Goal: Task Accomplishment & Management: Manage account settings

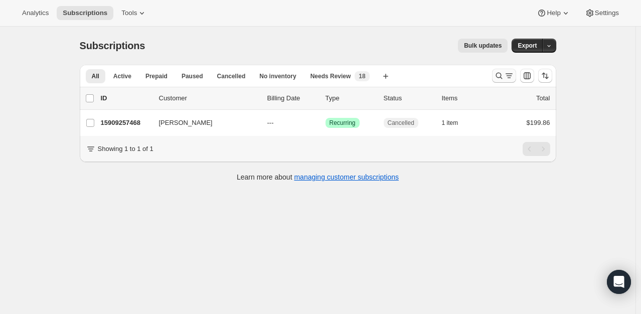
click at [509, 75] on icon "Search and filter results" at bounding box center [509, 76] width 10 height 10
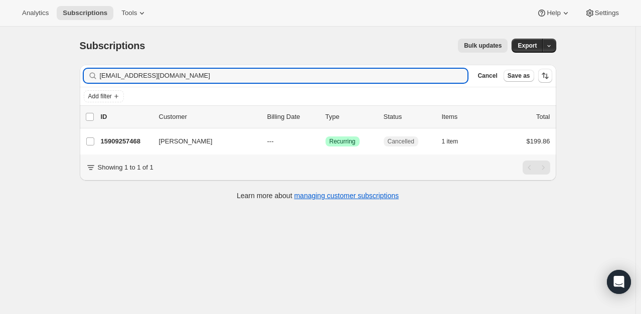
drag, startPoint x: 170, startPoint y: 76, endPoint x: 74, endPoint y: 70, distance: 95.5
click at [84, 67] on div "Filter subscribers [EMAIL_ADDRESS][DOMAIN_NAME] Clear Cancel Save as" at bounding box center [318, 76] width 477 height 22
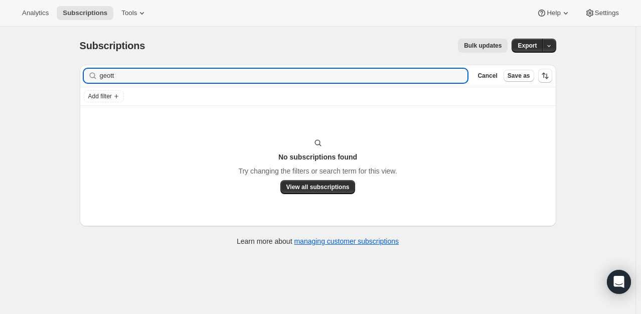
type input "geott"
drag, startPoint x: 105, startPoint y: 73, endPoint x: 68, endPoint y: 75, distance: 37.2
click at [68, 75] on div "Subscriptions. This page is ready Subscriptions Bulk updates More actions Bulk …" at bounding box center [318, 184] width 636 height 314
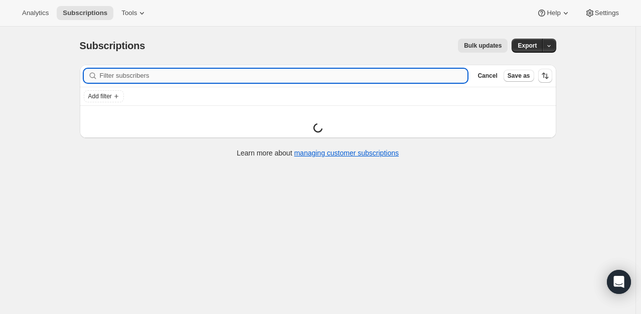
paste input "[PERSON_NAME]"
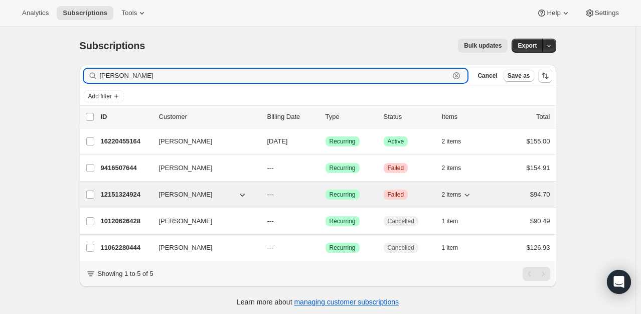
type input "[PERSON_NAME]"
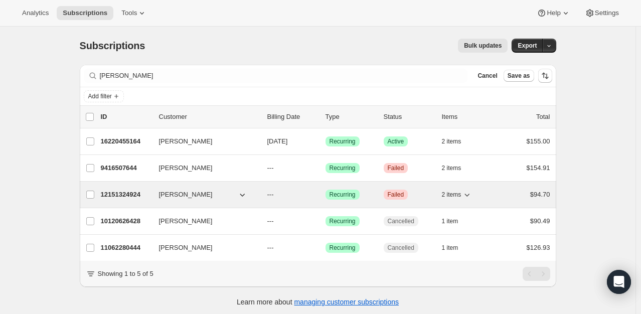
click at [126, 198] on p "12151324924" at bounding box center [126, 195] width 50 height 10
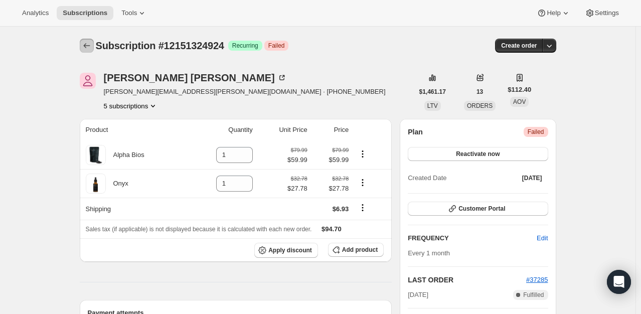
click at [91, 47] on icon "Subscriptions" at bounding box center [87, 46] width 10 height 10
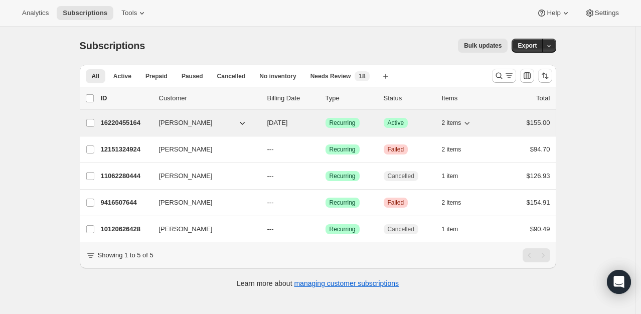
click at [119, 123] on p "16220455164" at bounding box center [126, 123] width 50 height 10
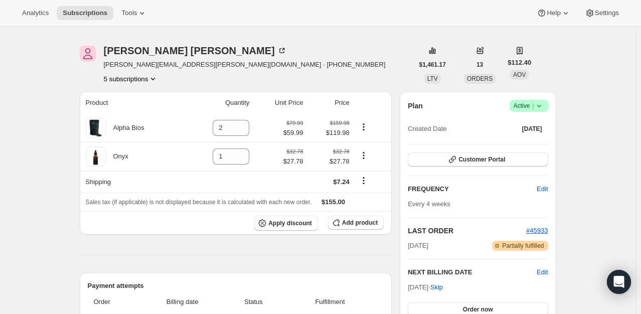
scroll to position [151, 0]
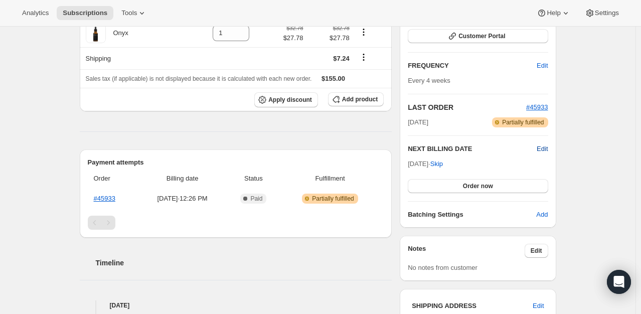
click at [547, 151] on span "Edit" at bounding box center [542, 149] width 11 height 10
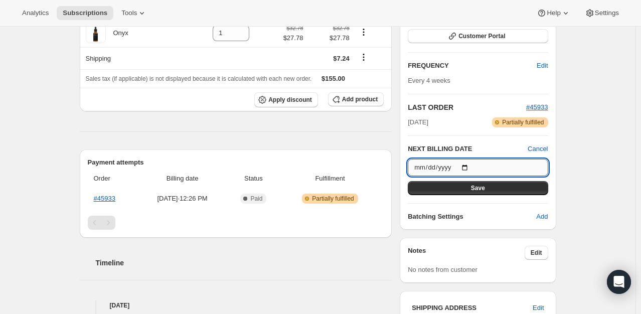
click at [468, 166] on input "[DATE]" at bounding box center [478, 167] width 140 height 17
type input "[DATE]"
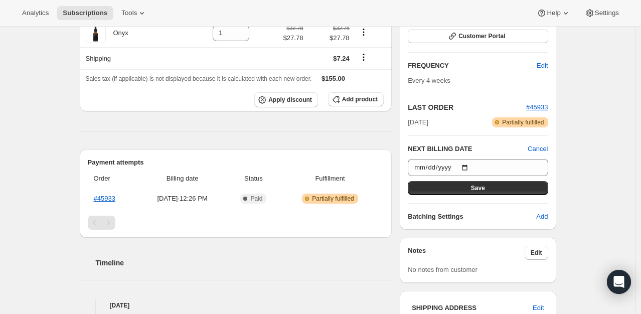
click at [465, 188] on button "Save" at bounding box center [478, 188] width 140 height 14
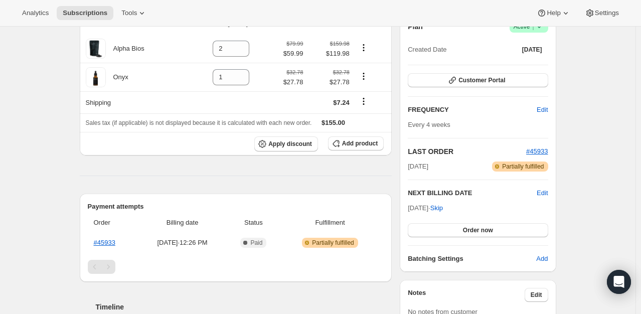
scroll to position [201, 0]
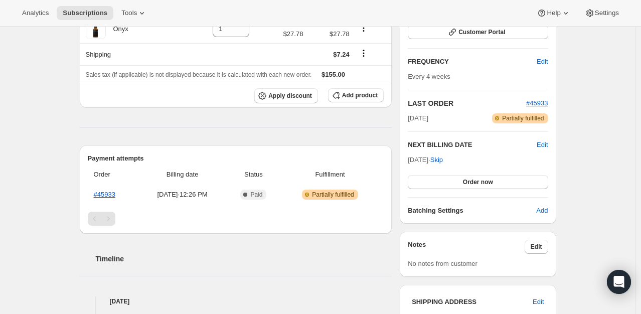
click at [26, 136] on div "Subscription #16220455164. This page is ready Subscription #16220455164 Success…" at bounding box center [318, 194] width 636 height 736
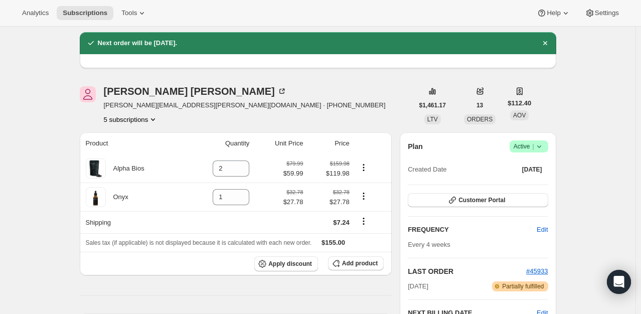
scroll to position [0, 0]
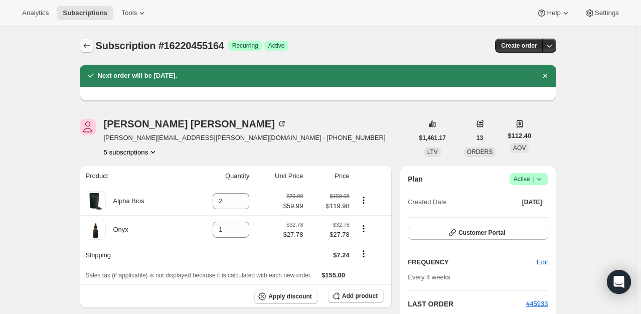
click at [90, 51] on button "Subscriptions" at bounding box center [87, 46] width 14 height 14
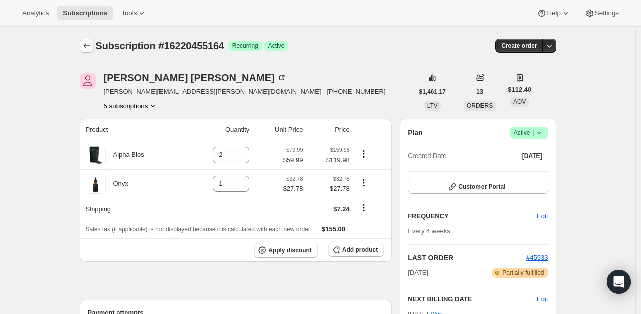
click at [82, 44] on button "Subscriptions" at bounding box center [87, 46] width 14 height 14
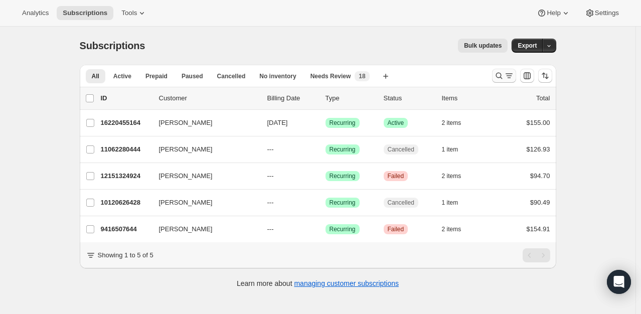
click at [505, 78] on div "Search and filter results" at bounding box center [504, 76] width 20 height 10
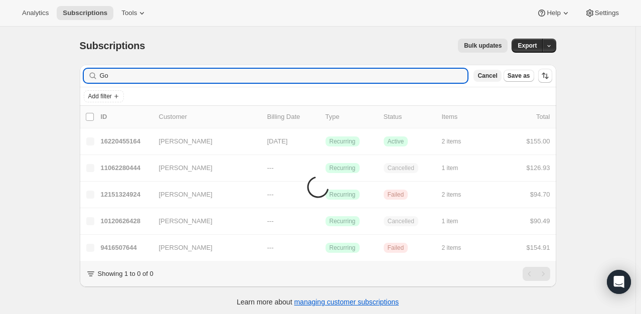
type input "G"
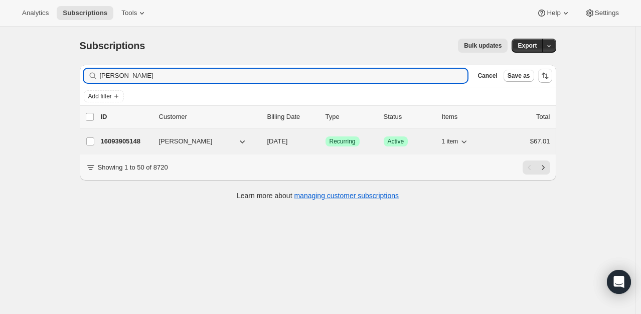
type input "[PERSON_NAME]"
click at [116, 141] on p "16093905148" at bounding box center [126, 142] width 50 height 10
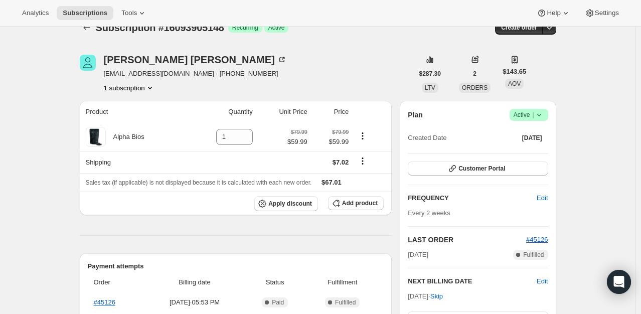
scroll to position [50, 0]
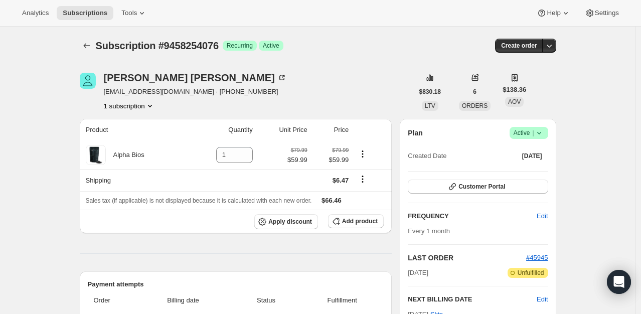
click at [530, 134] on span "Active |" at bounding box center [529, 133] width 31 height 10
click at [515, 152] on span "Pause subscription" at bounding box center [531, 153] width 55 height 8
